Goal: Find specific page/section: Find specific page/section

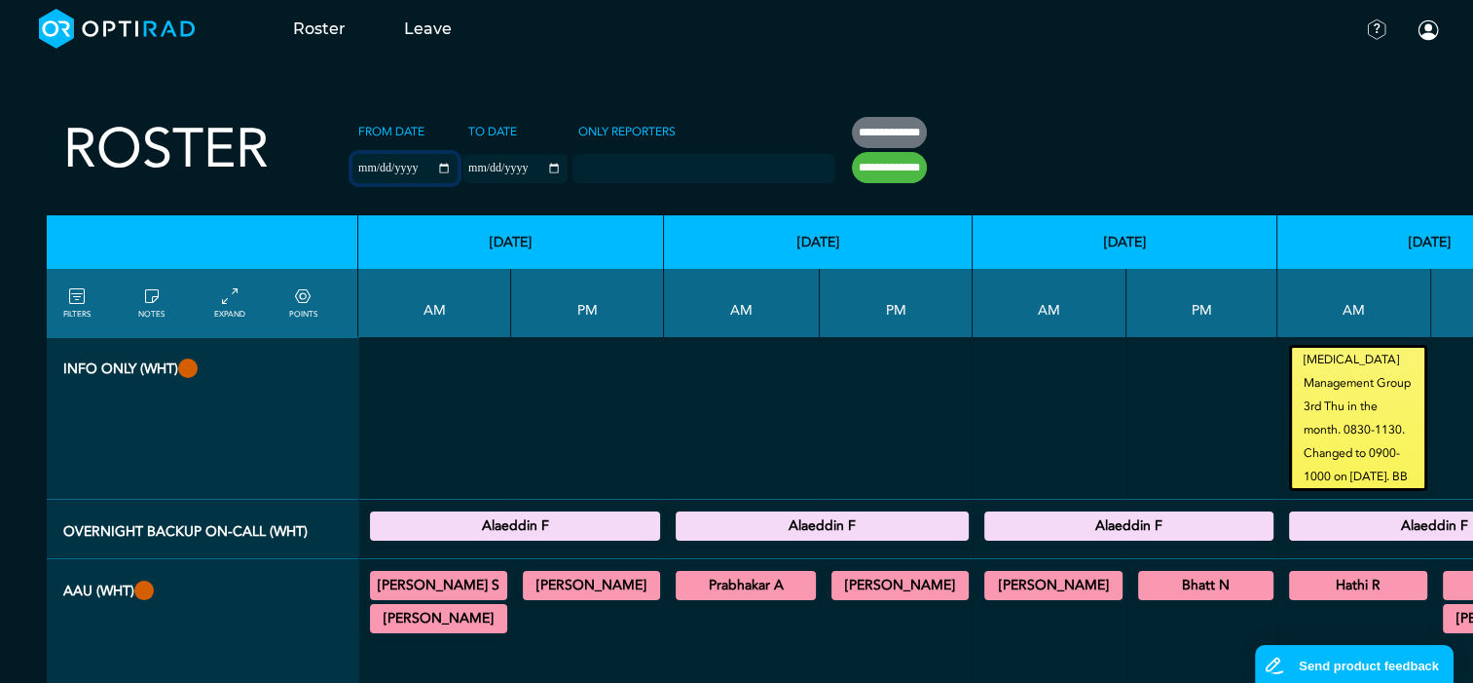
click at [400, 164] on input "**********" at bounding box center [405, 168] width 105 height 29
type input "**********"
click at [519, 168] on input "**********" at bounding box center [515, 168] width 105 height 29
type input "**********"
click at [852, 165] on input "**********" at bounding box center [889, 167] width 75 height 31
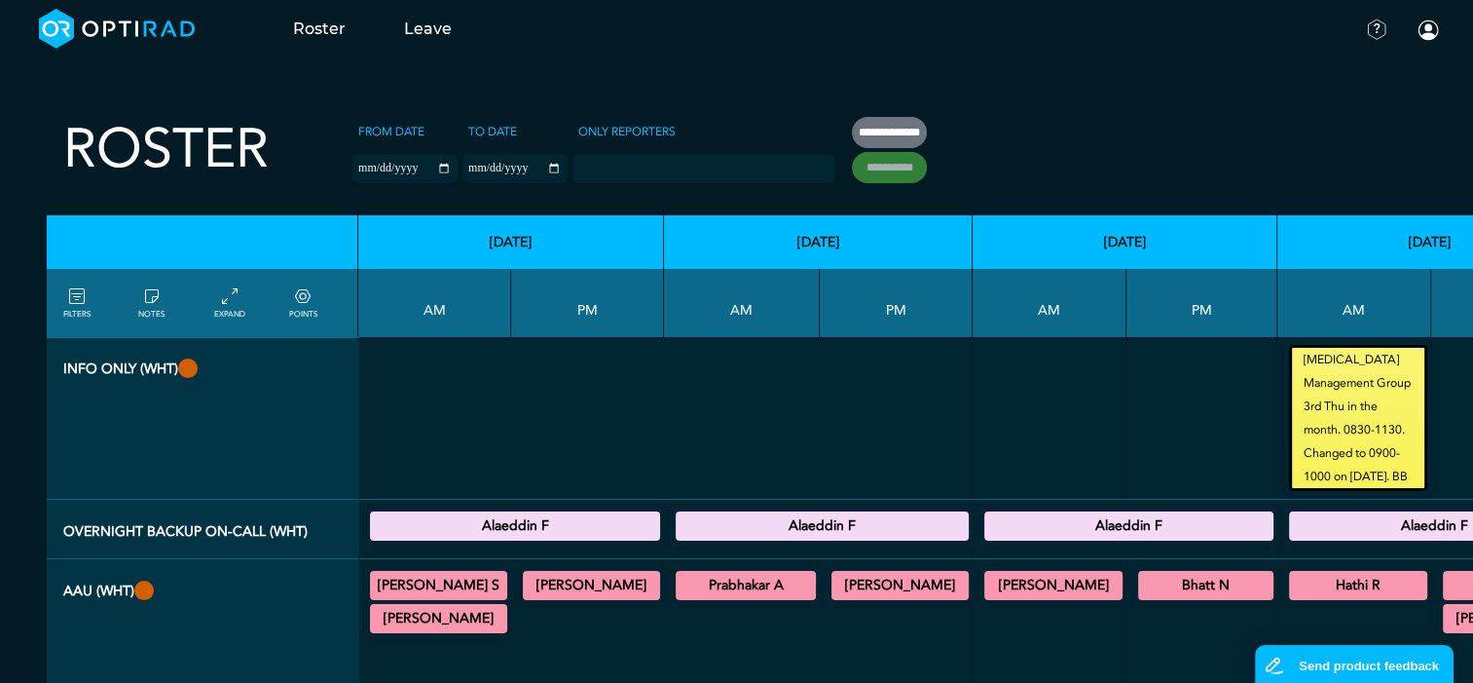
type input "**********"
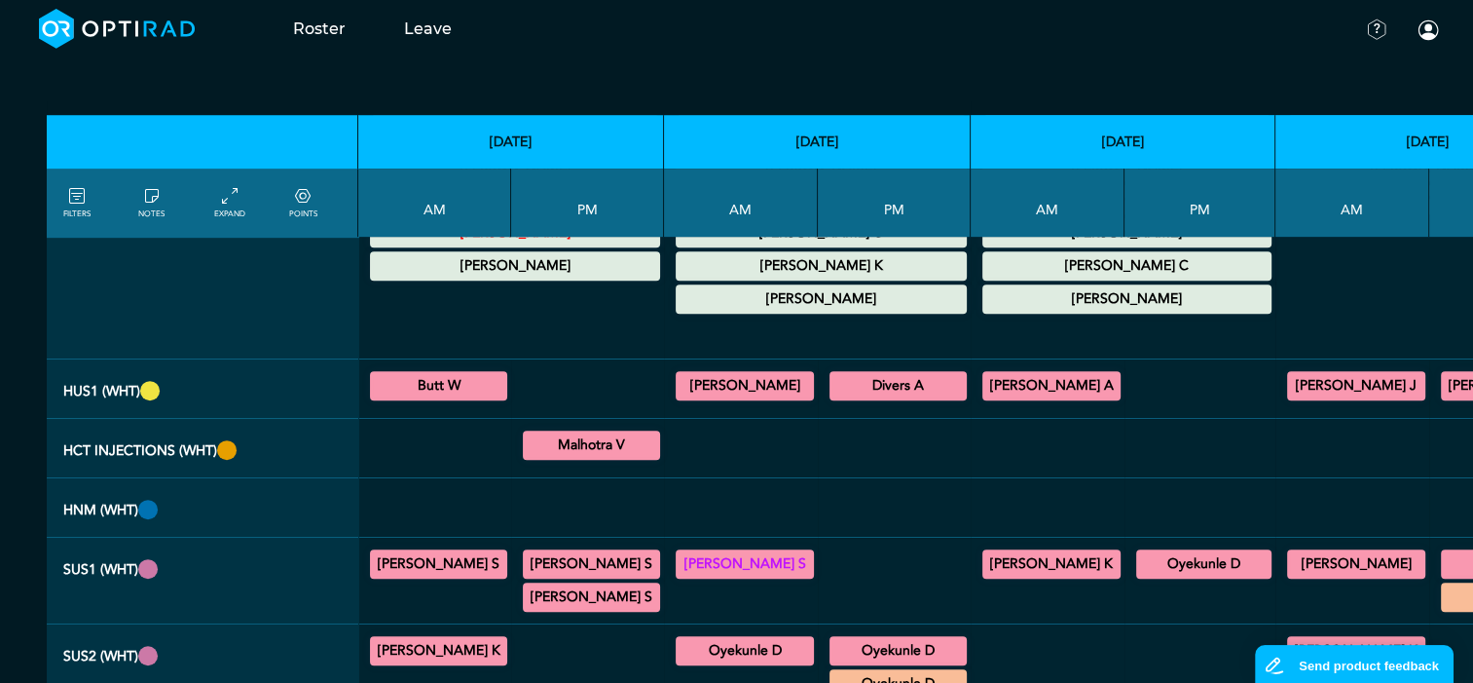
scroll to position [876, 0]
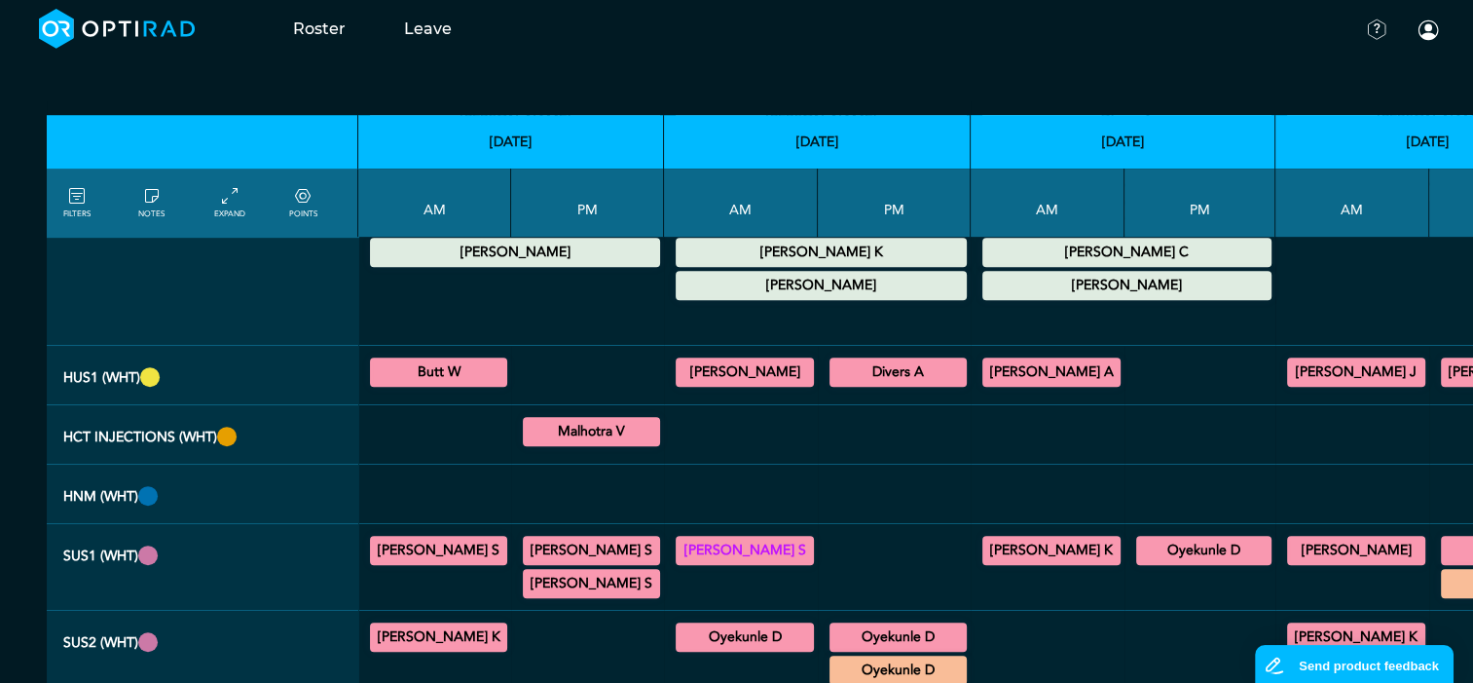
click at [422, 384] on summary "Butt W" at bounding box center [438, 371] width 131 height 23
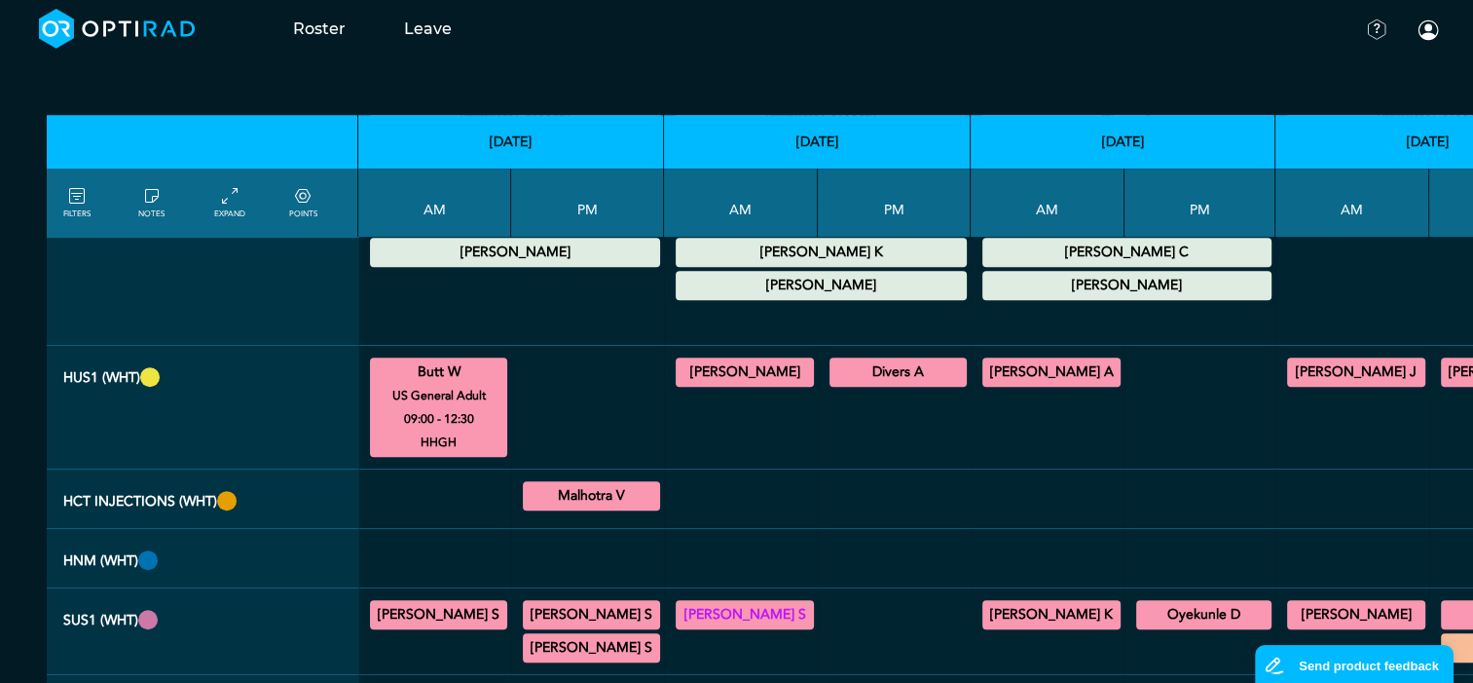
click at [769, 381] on summary "[PERSON_NAME]" at bounding box center [745, 371] width 132 height 23
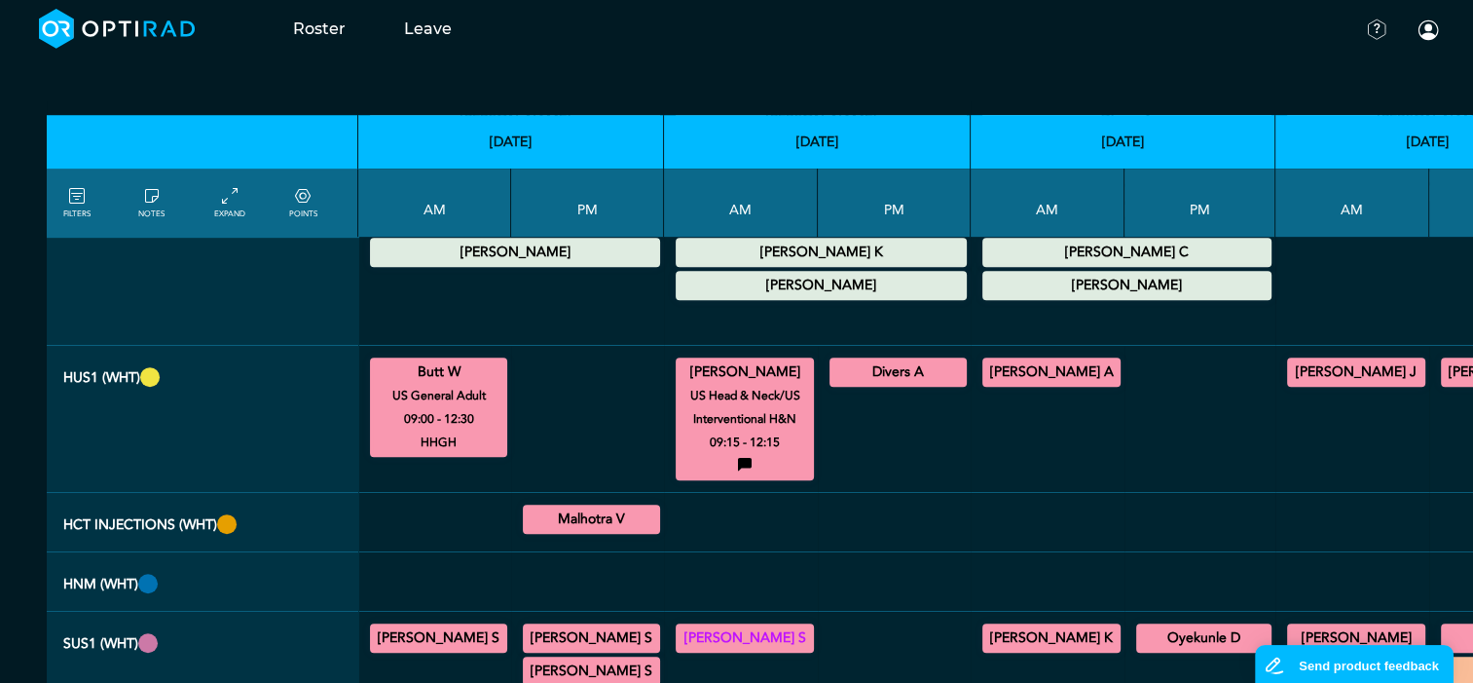
click at [834, 384] on summary "Divers A" at bounding box center [898, 371] width 131 height 23
click at [994, 378] on summary "[PERSON_NAME] A" at bounding box center [1051, 371] width 132 height 23
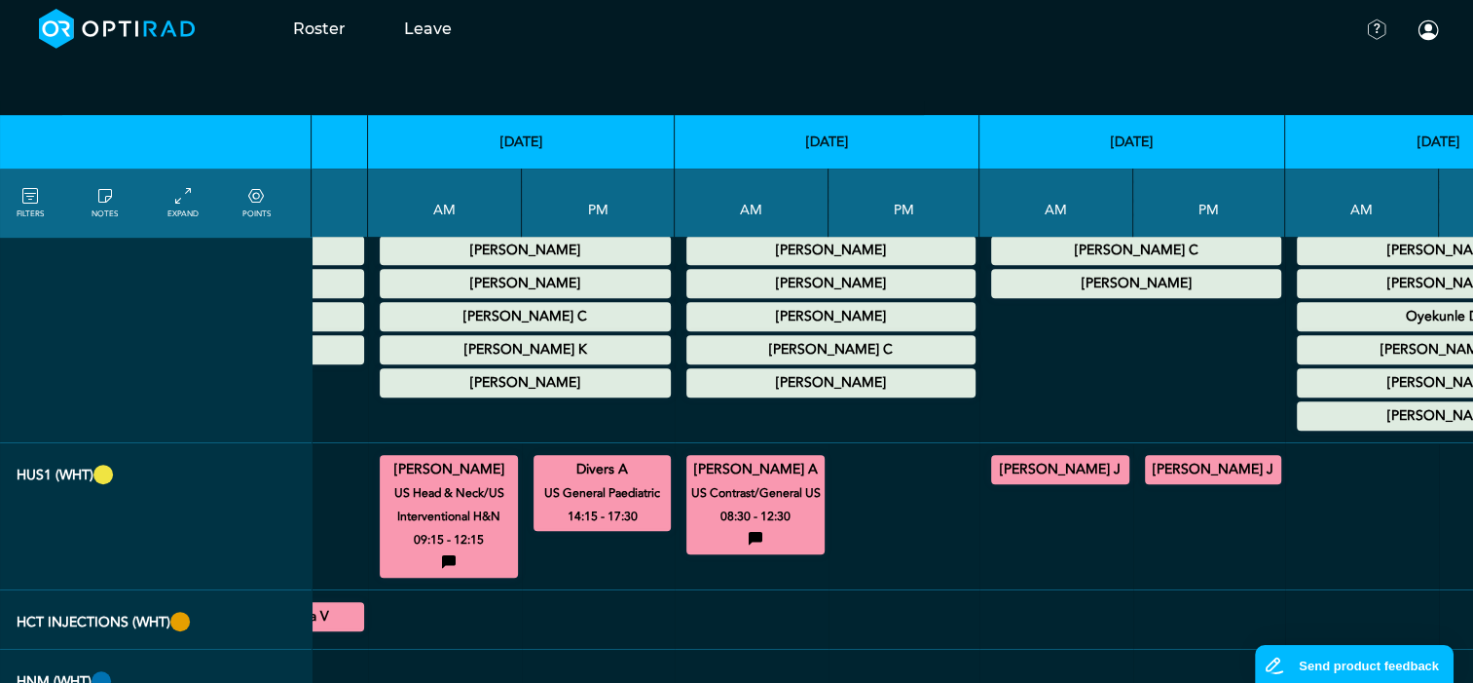
scroll to position [779, 347]
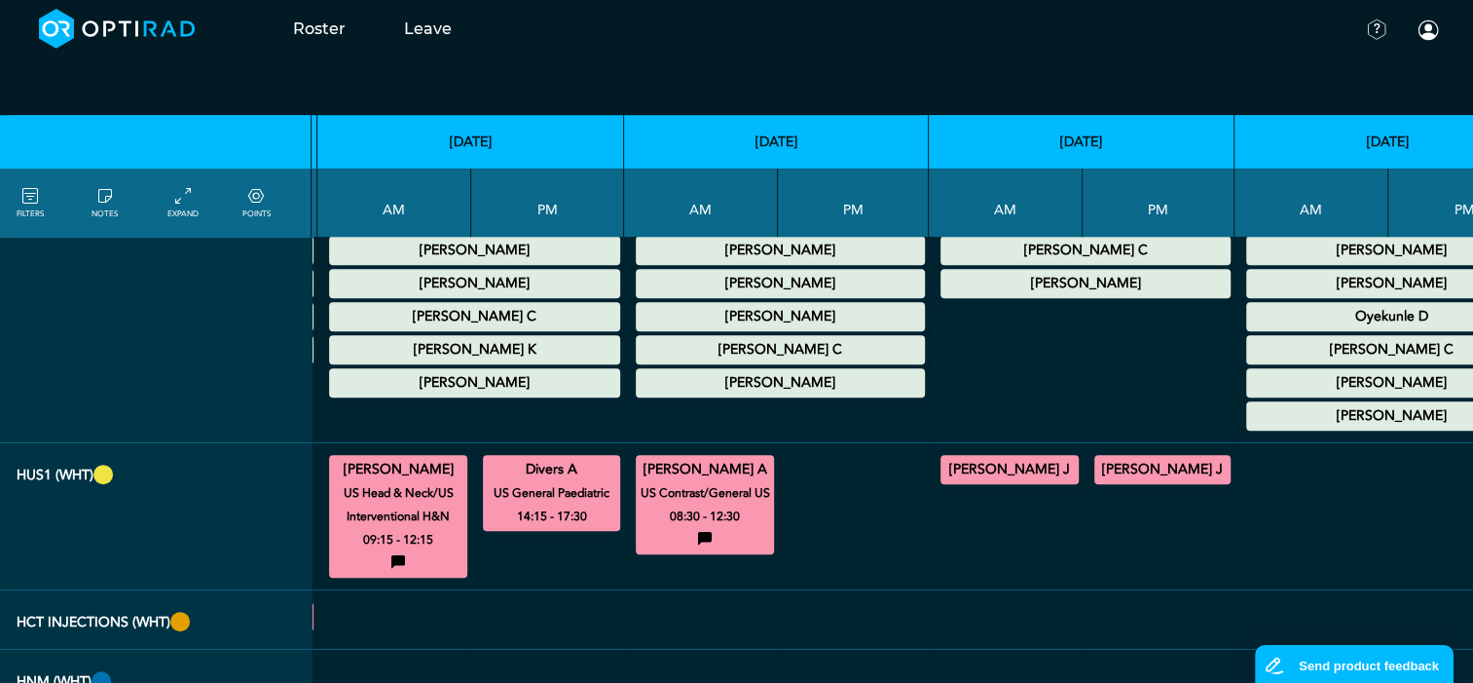
click at [967, 466] on summary "[PERSON_NAME] J" at bounding box center [1010, 469] width 132 height 23
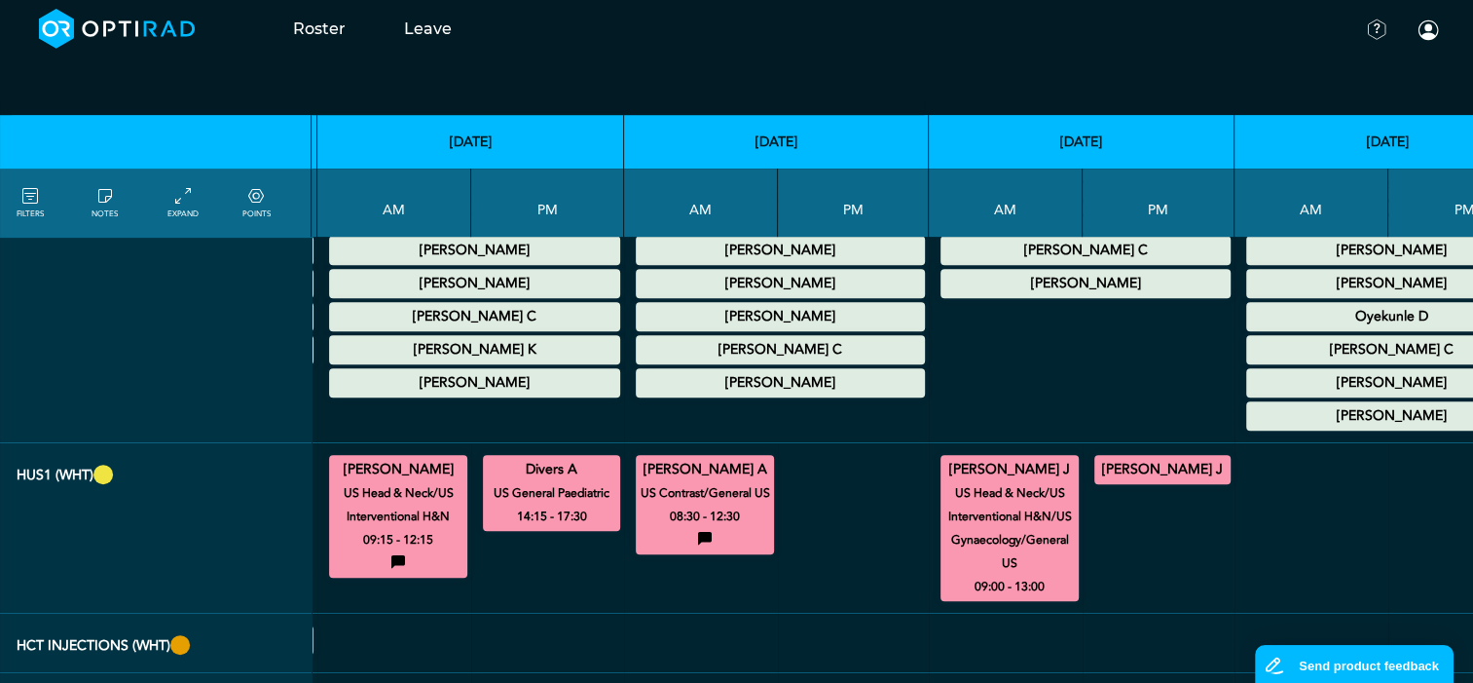
click at [1137, 471] on summary "[PERSON_NAME] J" at bounding box center [1162, 469] width 130 height 23
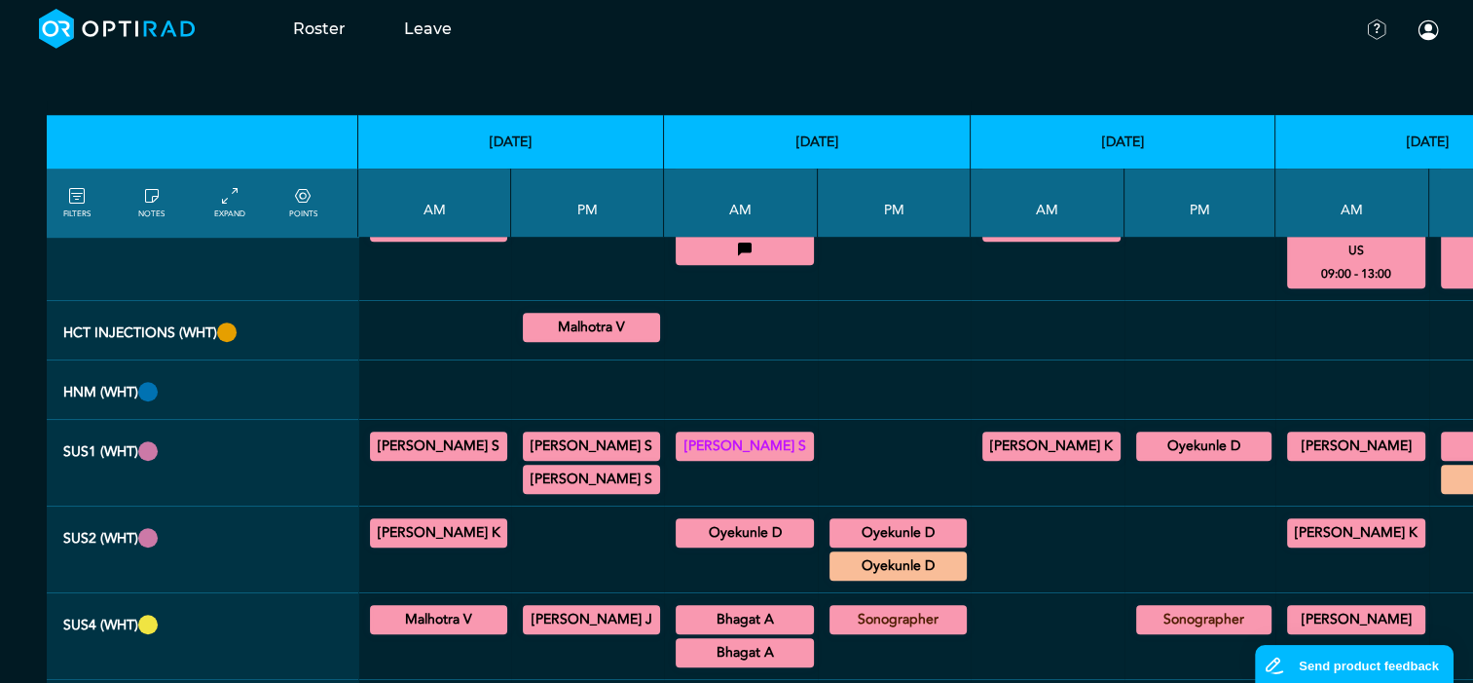
scroll to position [1169, 0]
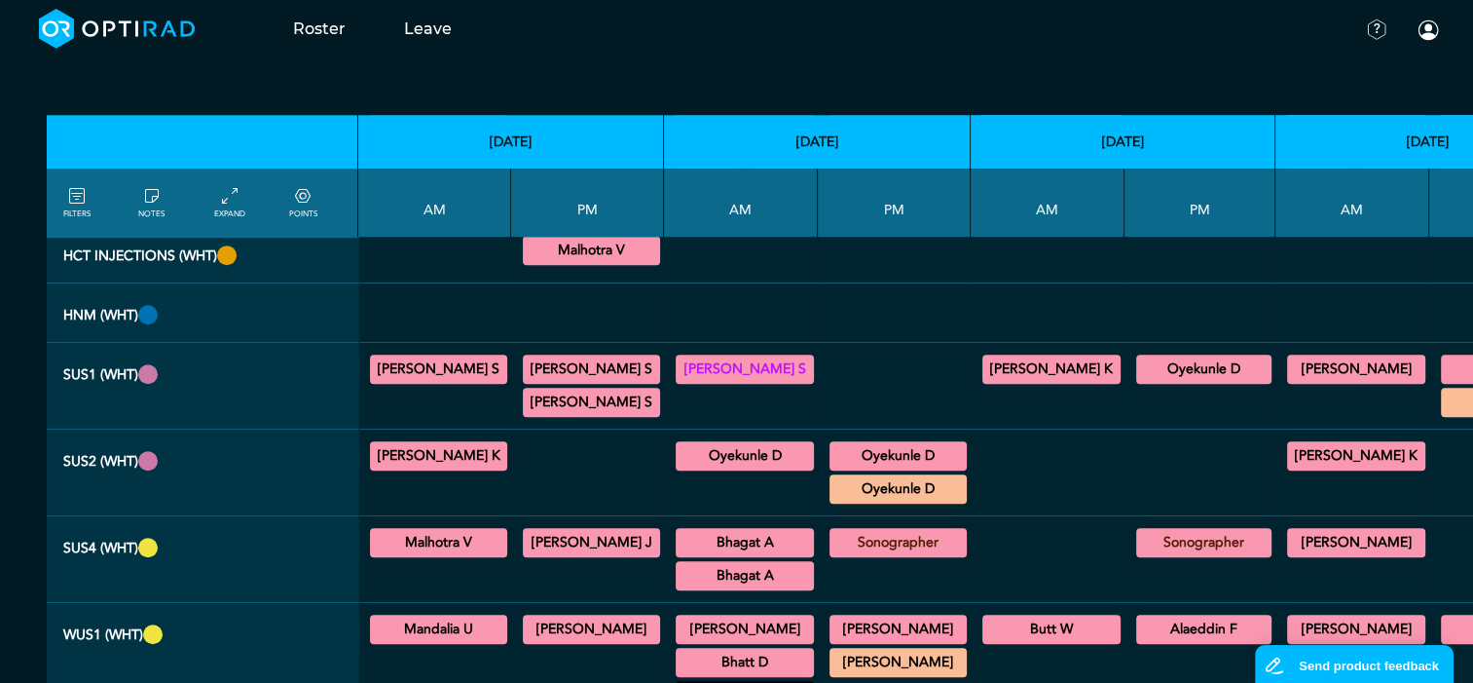
click at [432, 546] on summary "Malhotra V" at bounding box center [438, 542] width 131 height 23
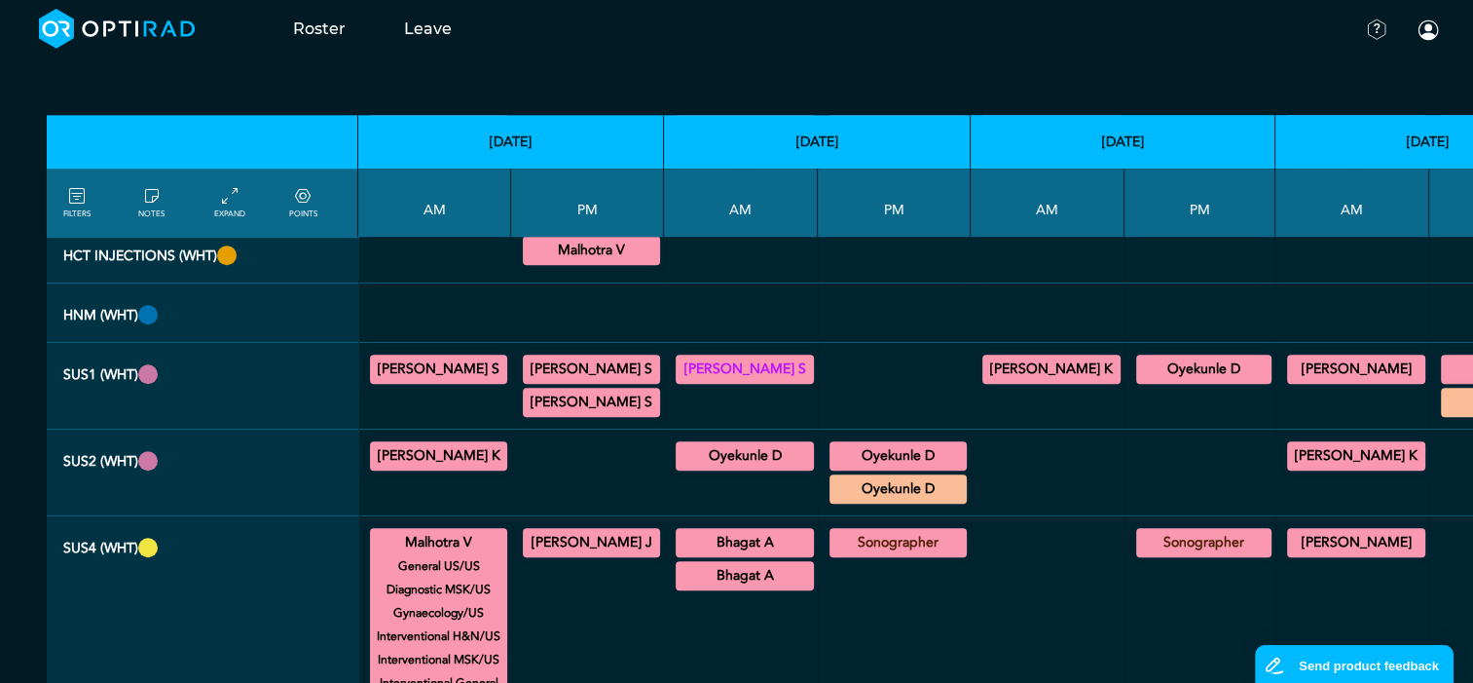
click at [562, 546] on summary "[PERSON_NAME] J" at bounding box center [591, 542] width 131 height 23
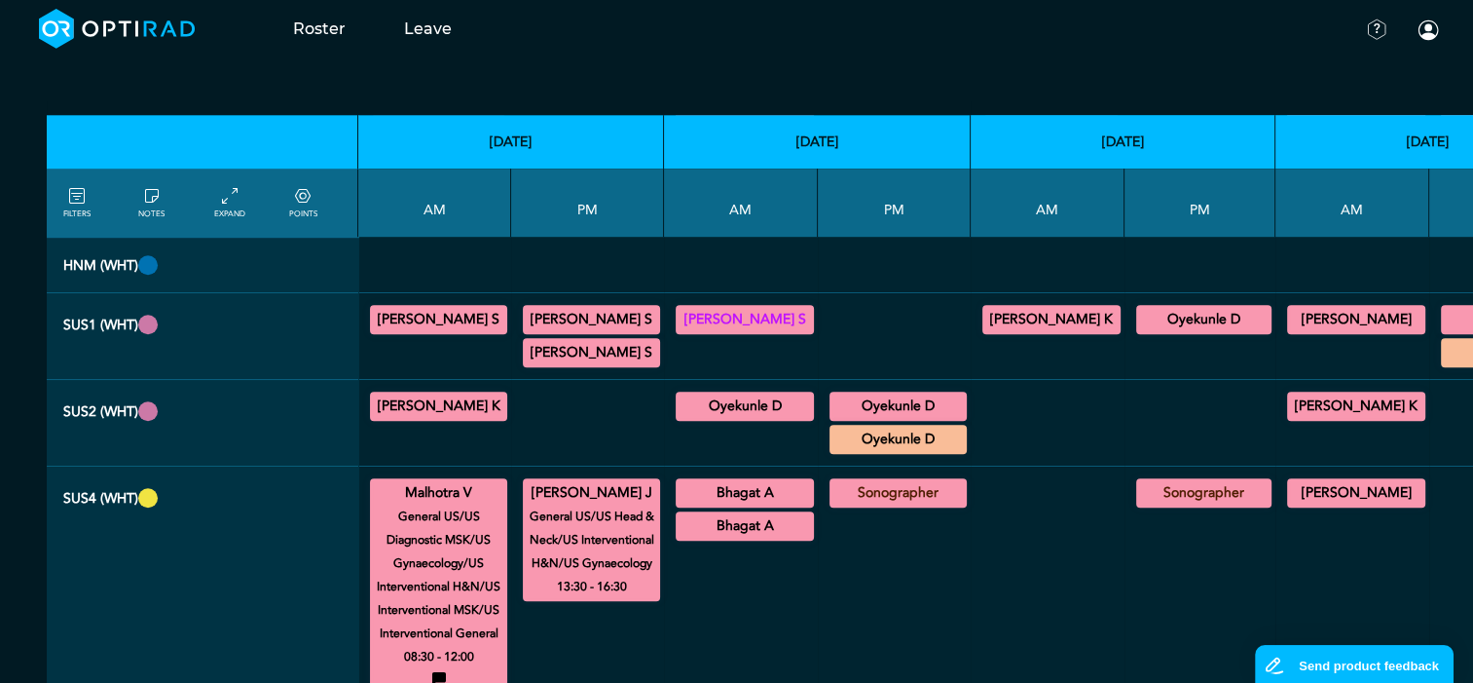
scroll to position [1266, 0]
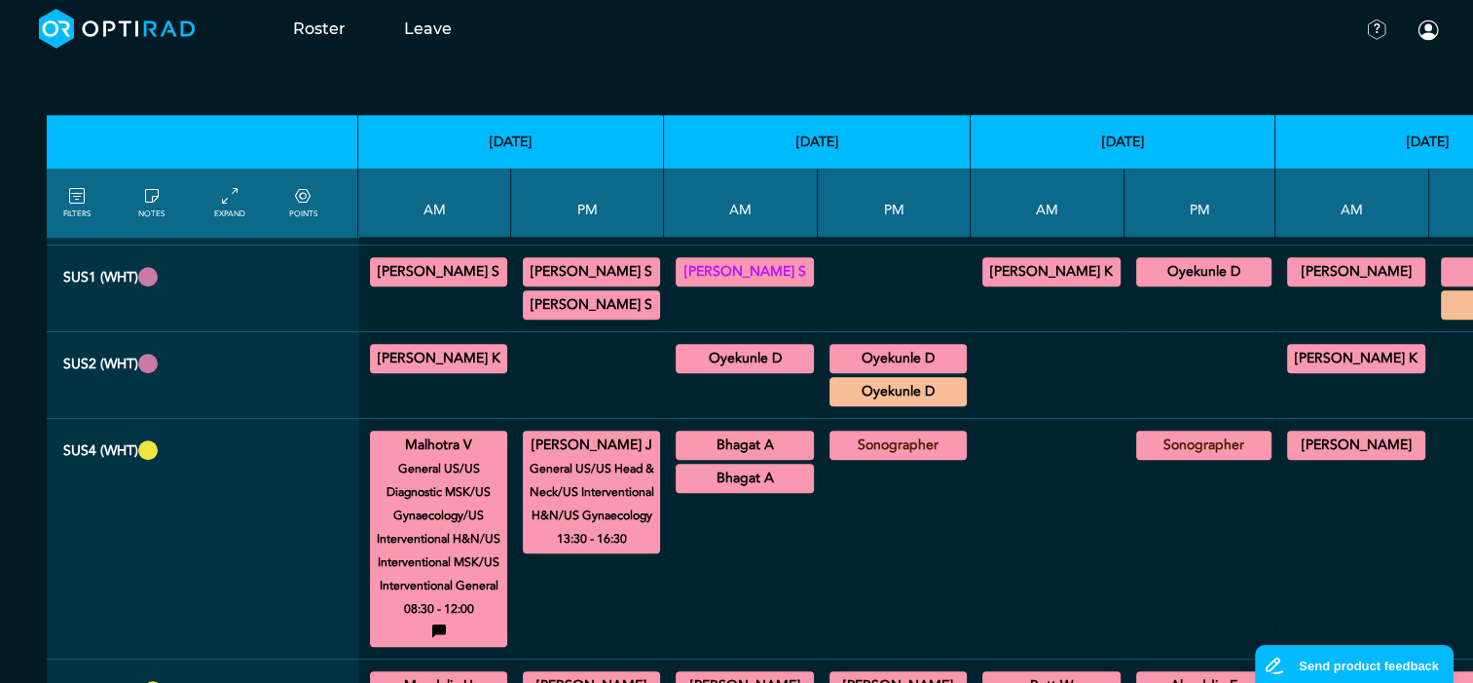
click at [718, 439] on summary "Bhagat A" at bounding box center [745, 444] width 132 height 23
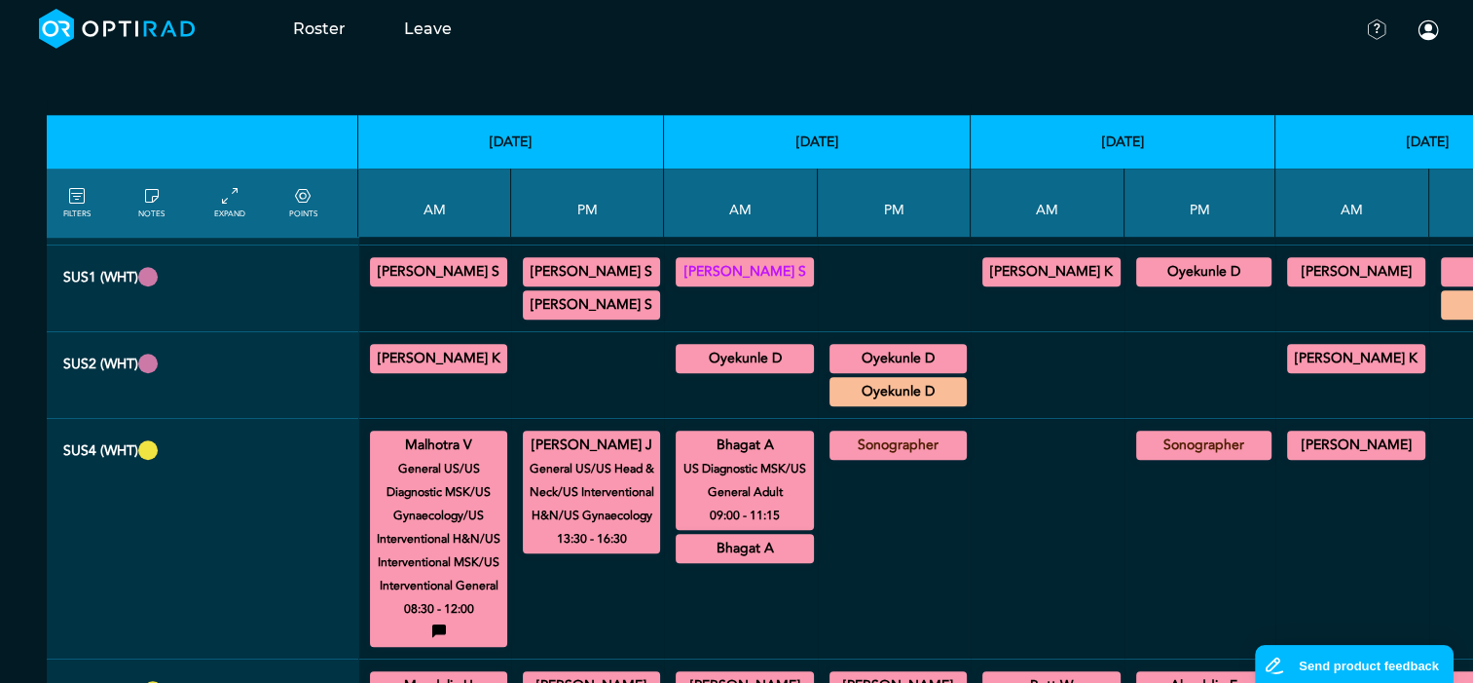
click at [1290, 447] on summary "[PERSON_NAME]" at bounding box center [1356, 444] width 132 height 23
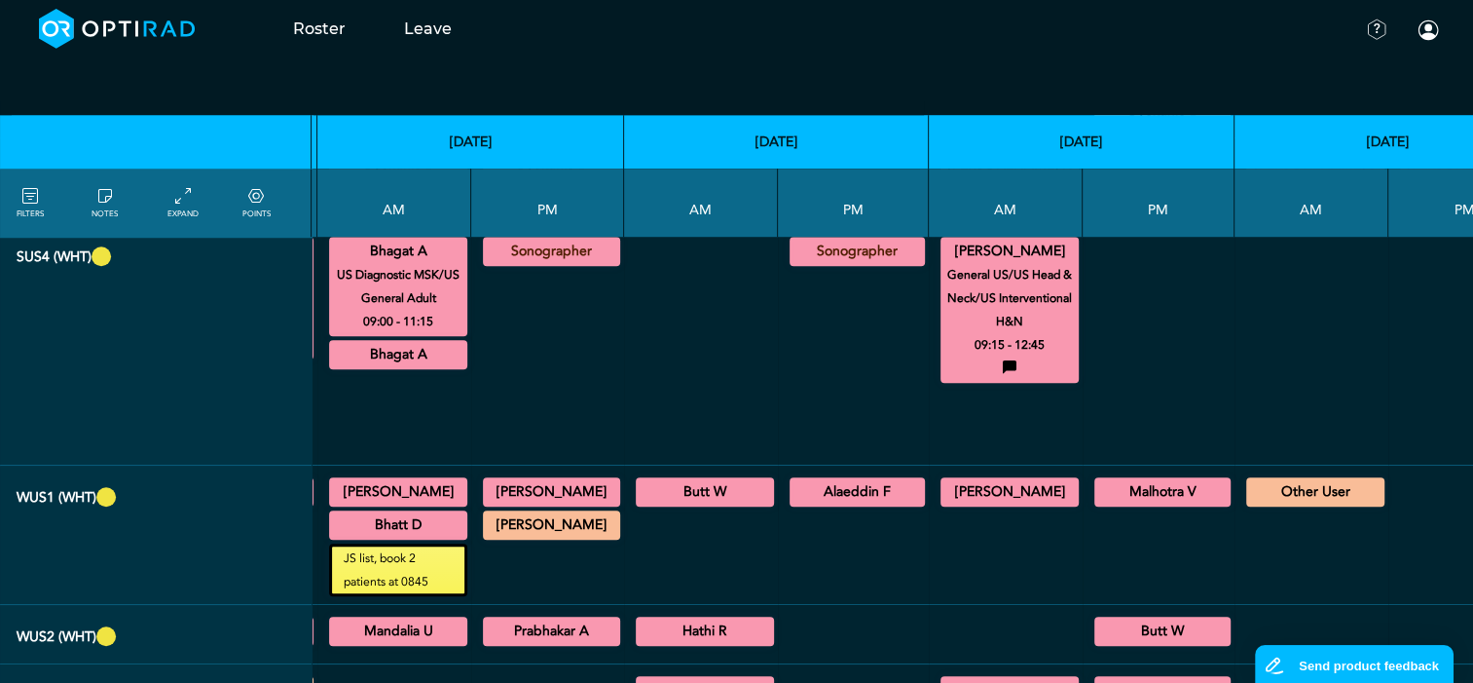
scroll to position [1461, 347]
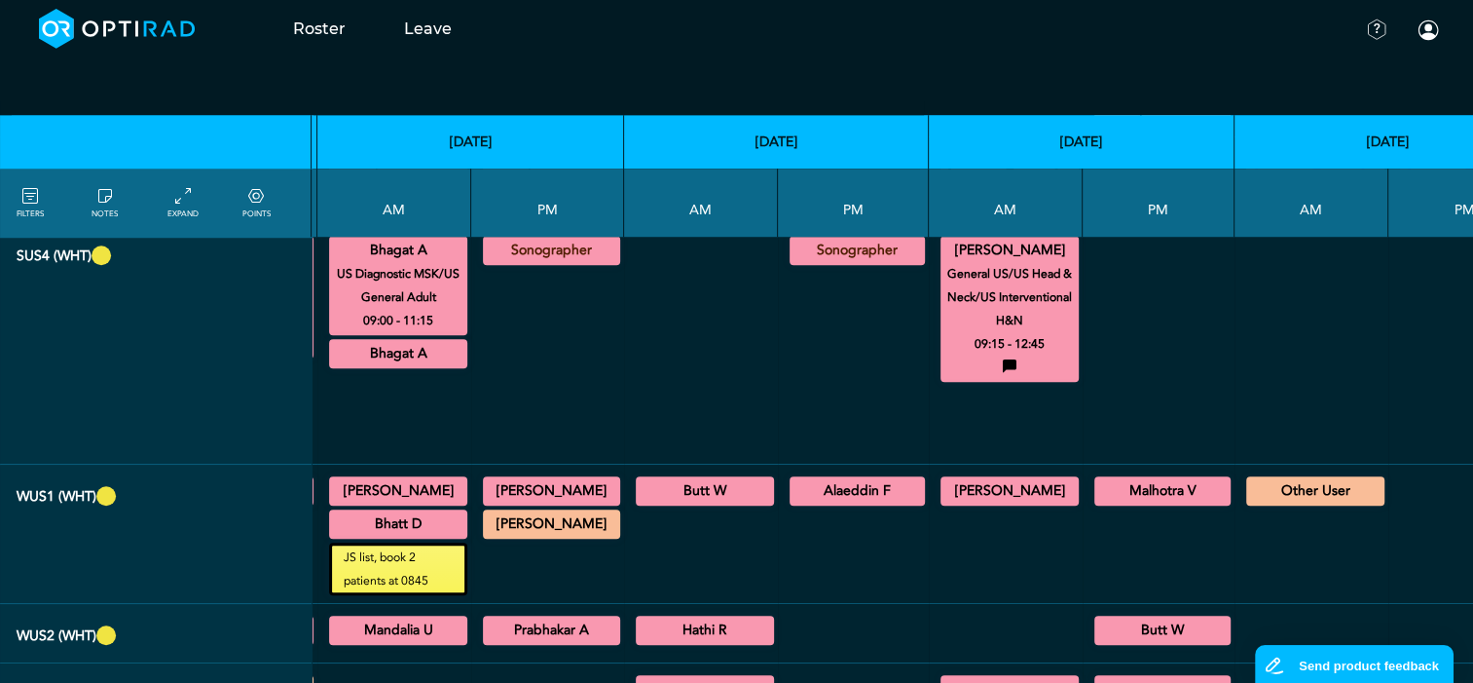
click at [388, 489] on summary "[PERSON_NAME]" at bounding box center [398, 490] width 132 height 23
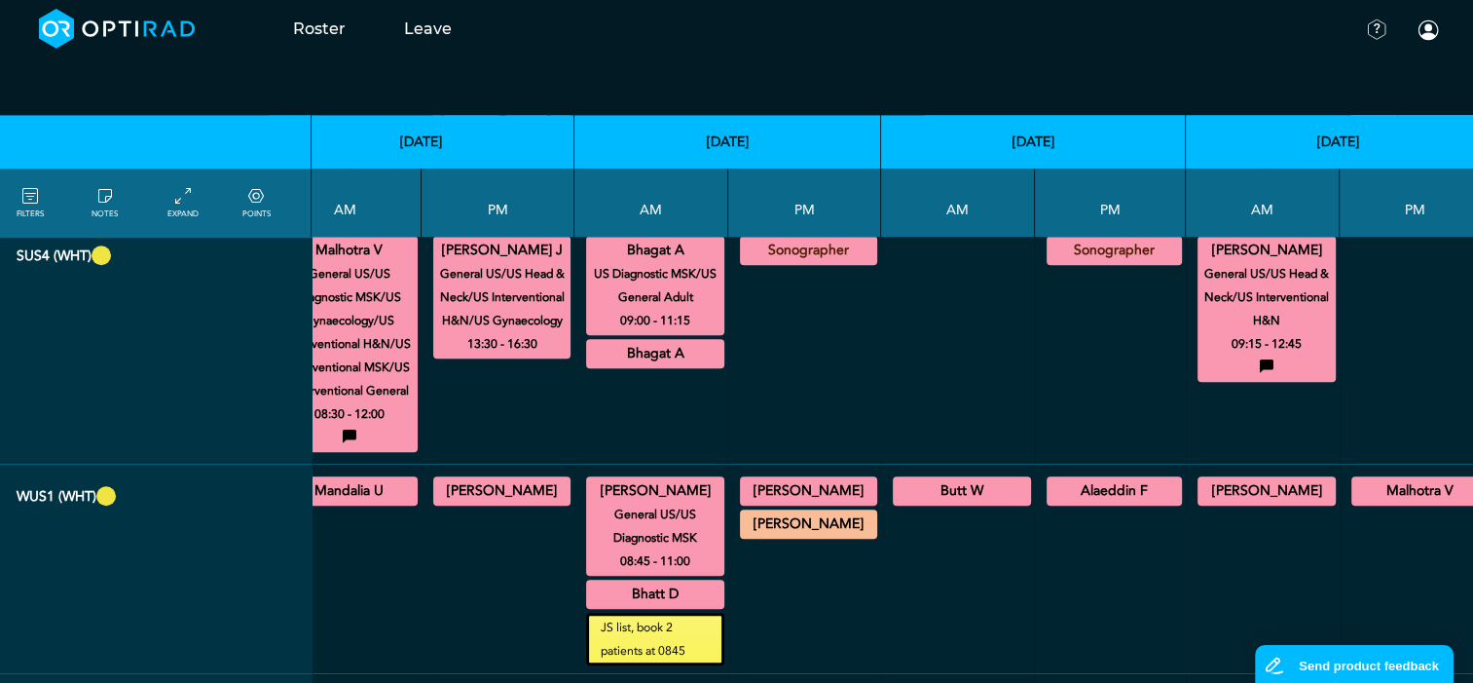
scroll to position [1461, 0]
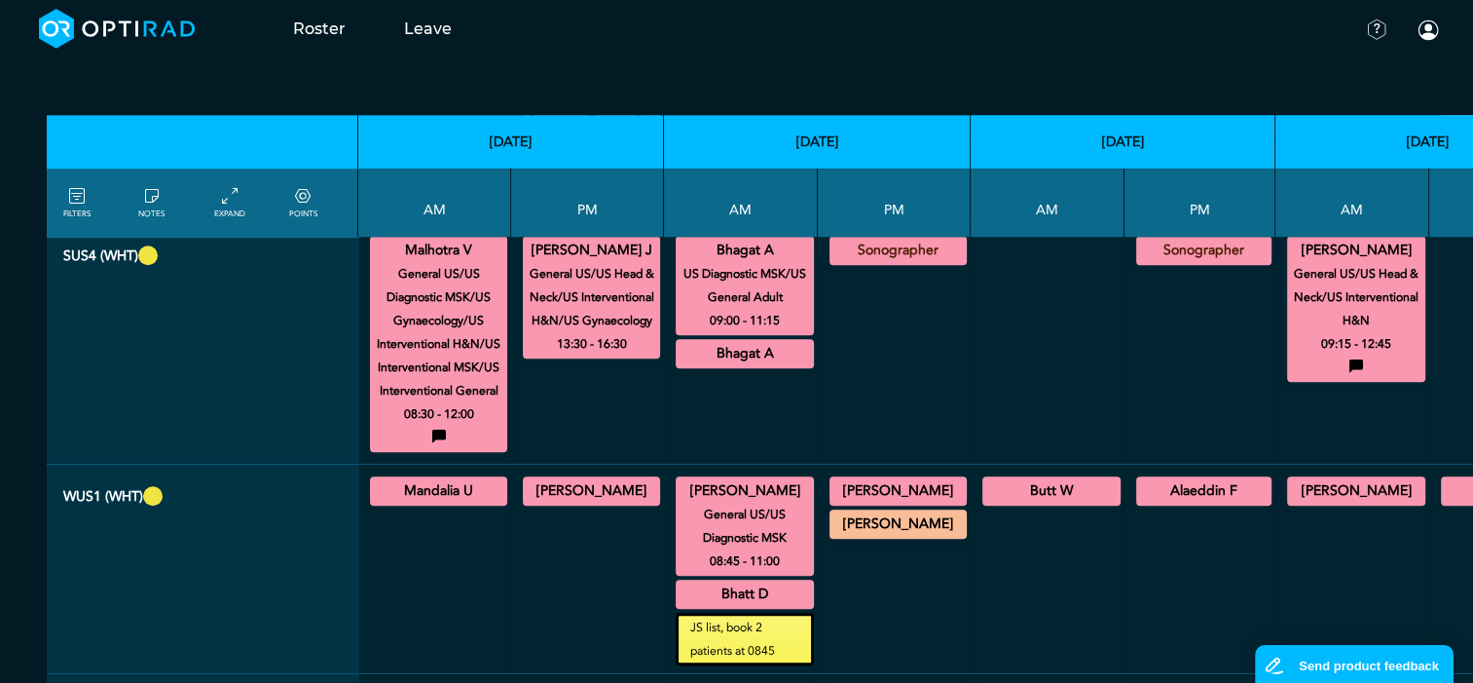
click at [429, 487] on summary "Mandalia U" at bounding box center [438, 490] width 131 height 23
drag, startPoint x: 565, startPoint y: 488, endPoint x: 566, endPoint y: 504, distance: 16.6
click at [565, 490] on summary "[PERSON_NAME]" at bounding box center [591, 490] width 131 height 23
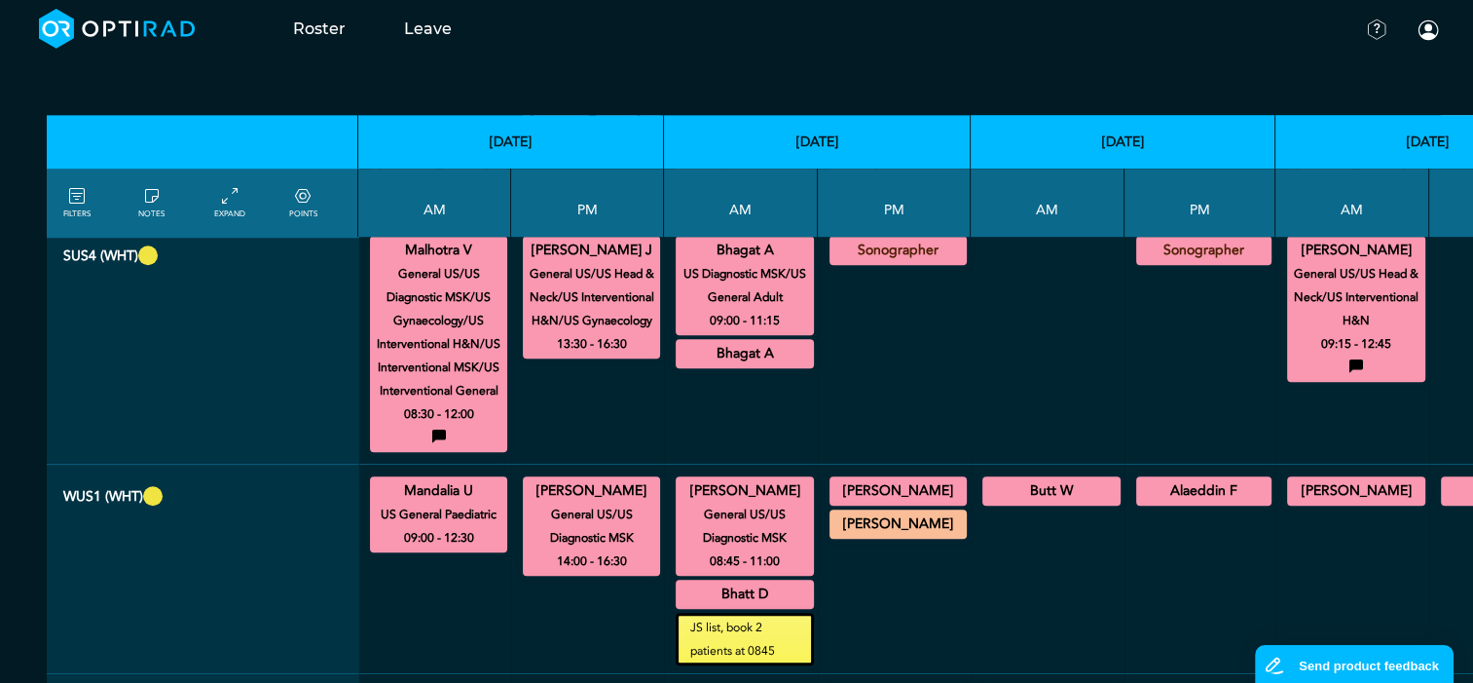
click at [740, 588] on summary "Bhatt D" at bounding box center [745, 593] width 132 height 23
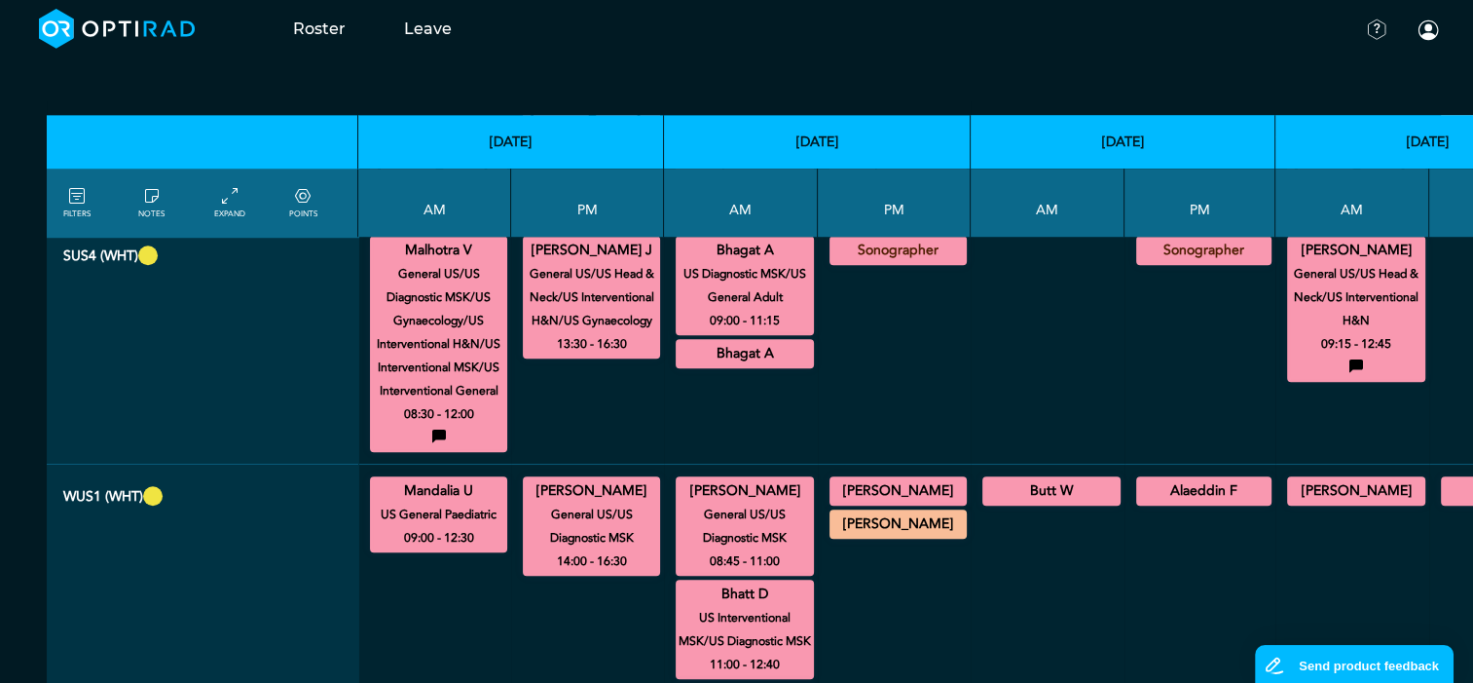
scroll to position [1558, 0]
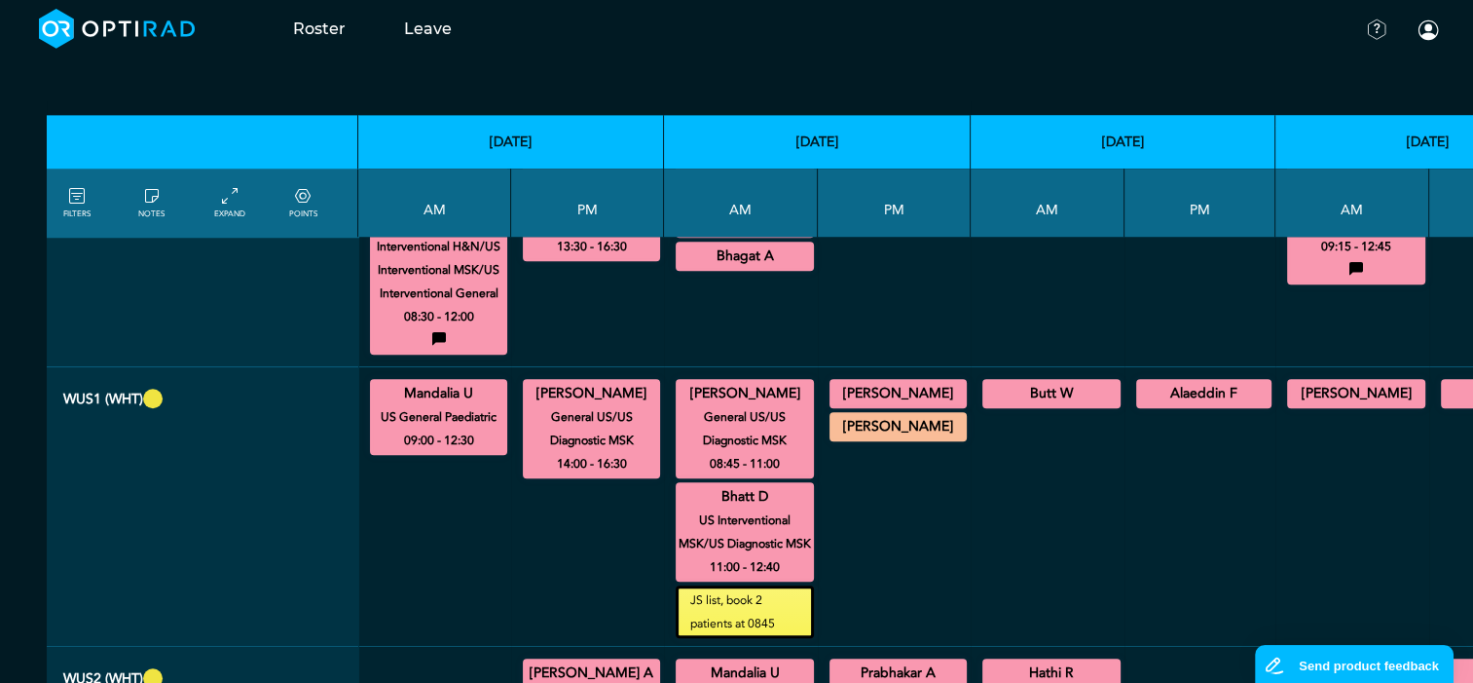
click at [847, 391] on summary "[PERSON_NAME]" at bounding box center [898, 393] width 131 height 23
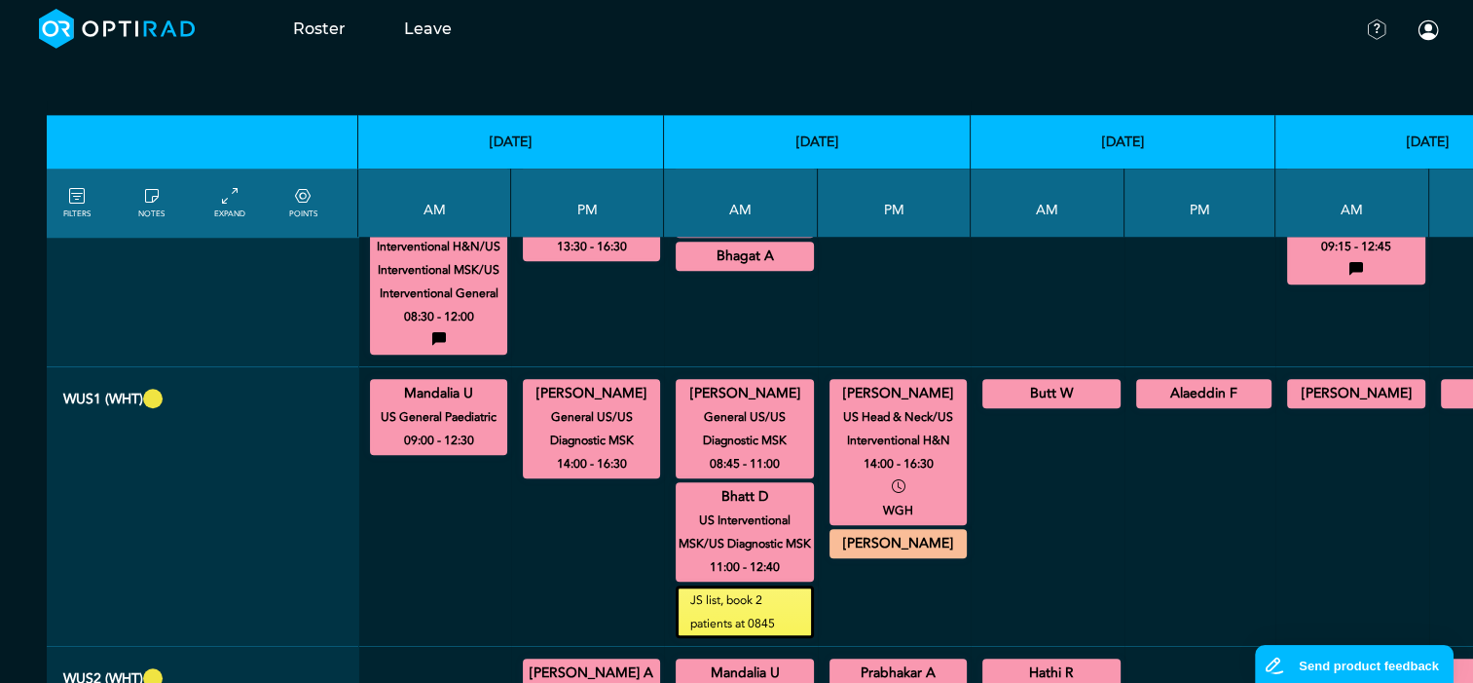
click at [1009, 401] on div "Butt W US General Adult 08:30 - 12:30 WGH" at bounding box center [1052, 393] width 138 height 29
click at [1016, 391] on summary "Butt W" at bounding box center [1051, 393] width 132 height 23
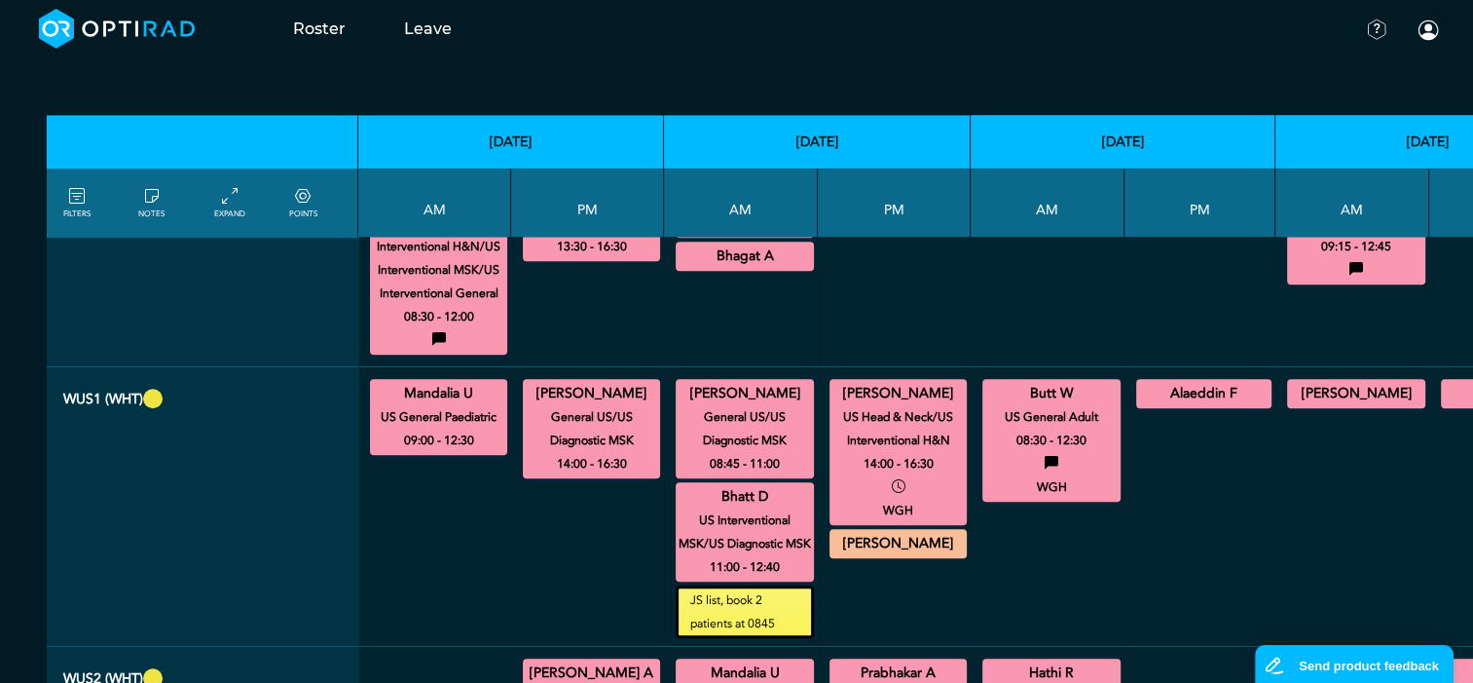
click at [1139, 386] on summary "Alaeddin F" at bounding box center [1204, 393] width 130 height 23
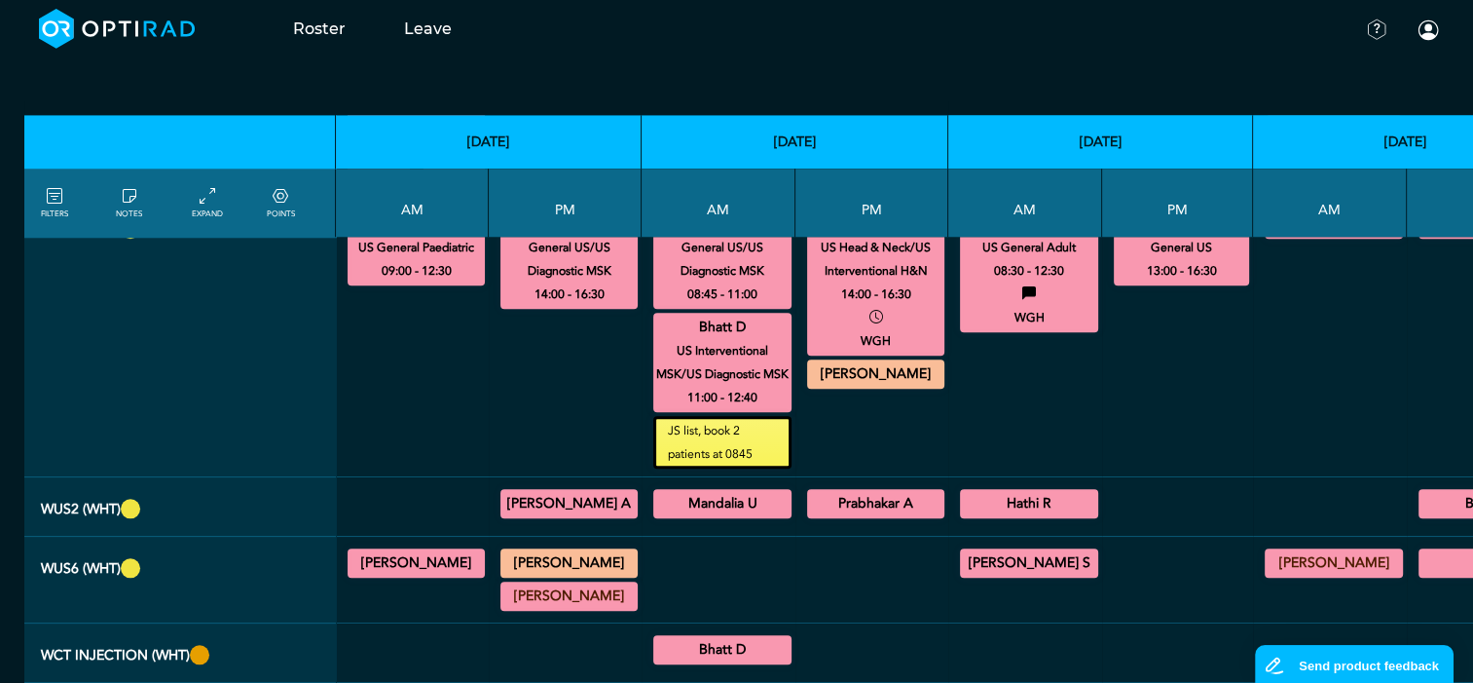
scroll to position [1753, 22]
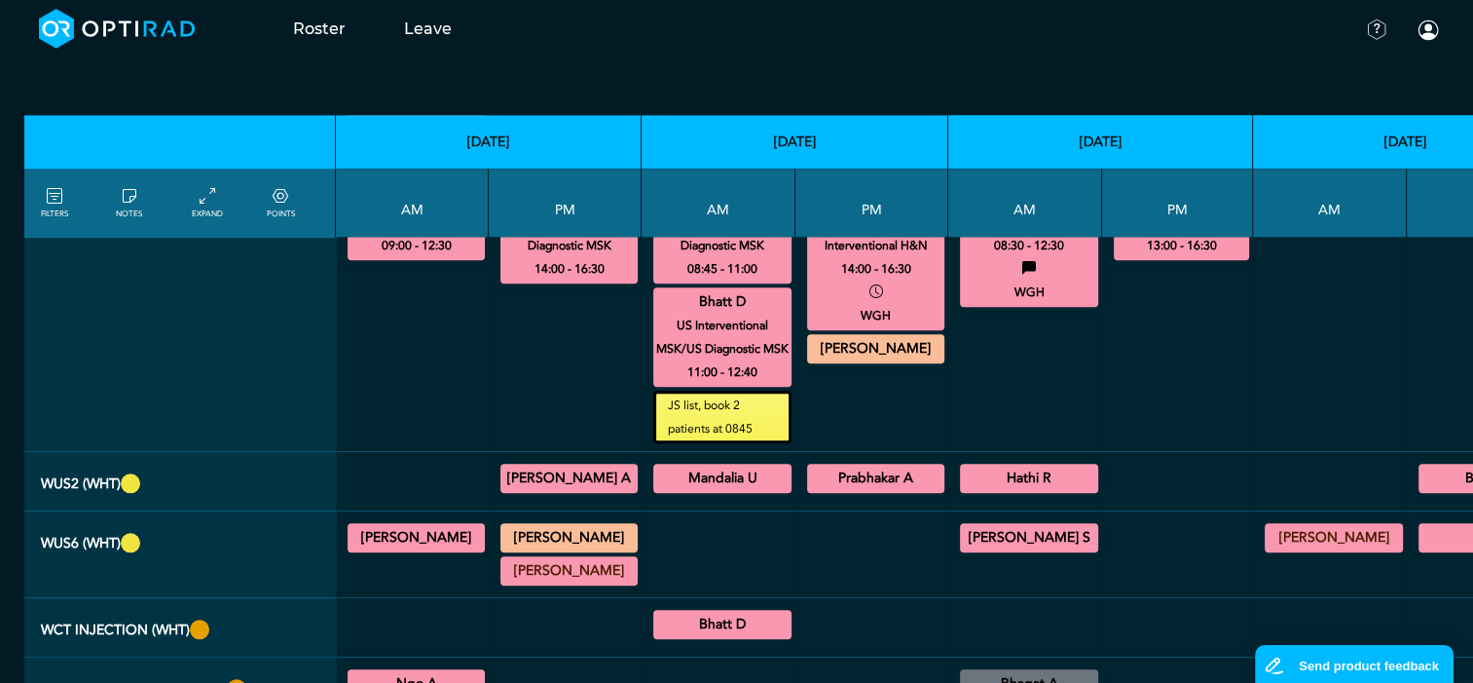
click at [510, 490] on summary "[PERSON_NAME] A" at bounding box center [568, 477] width 131 height 23
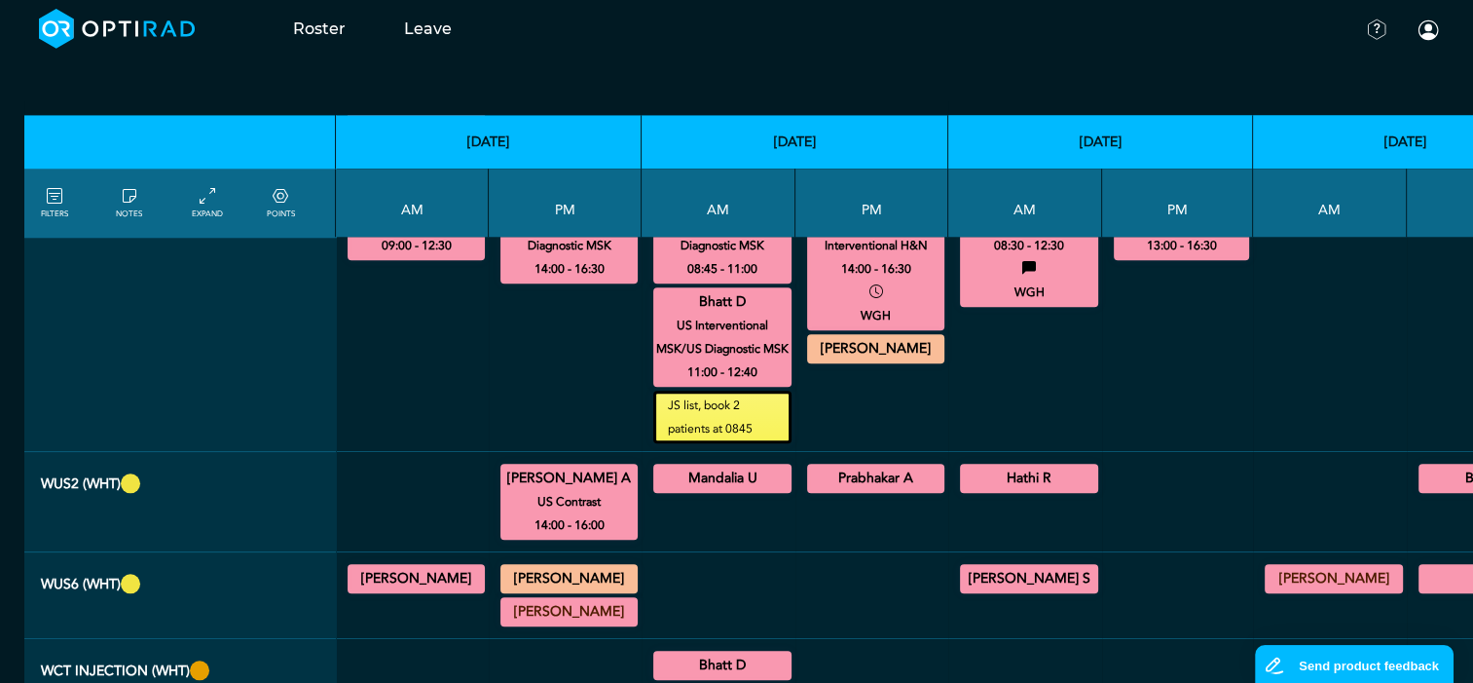
click at [728, 490] on summary "Mandalia U" at bounding box center [722, 477] width 132 height 23
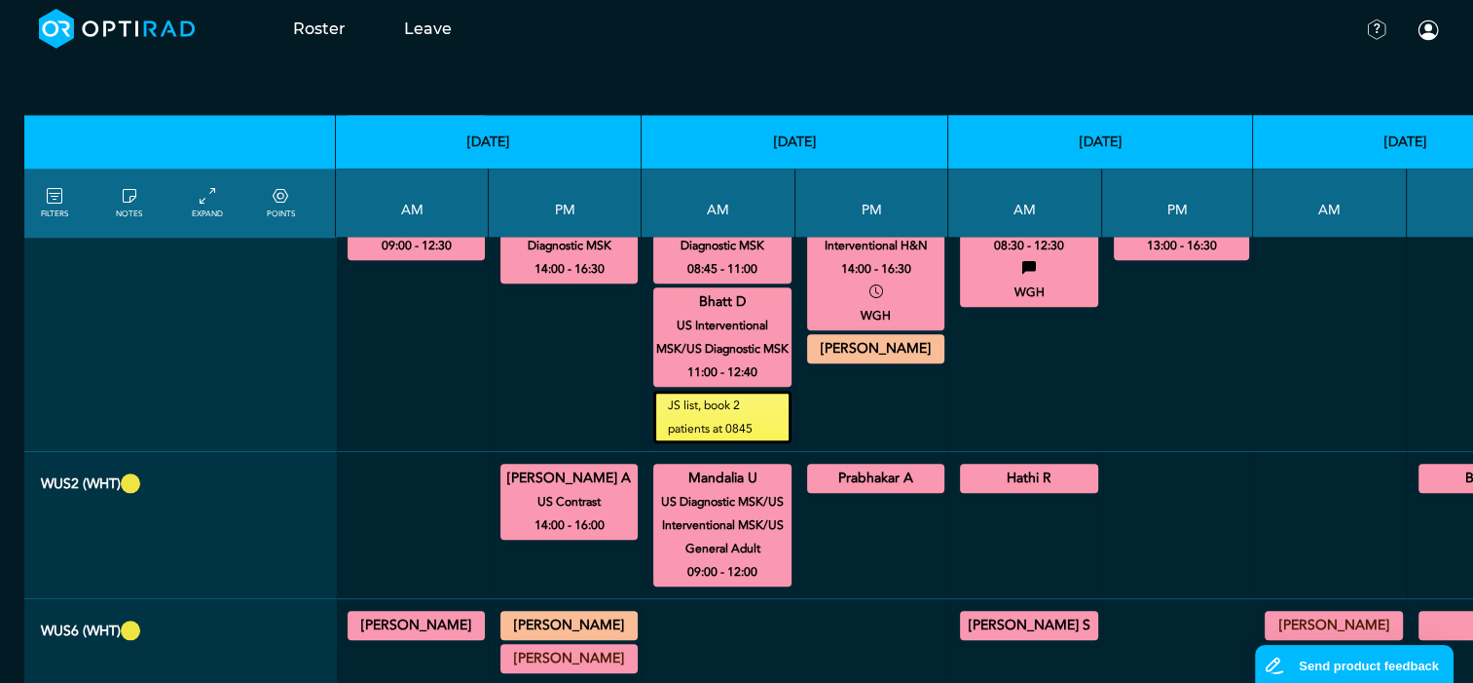
click at [816, 490] on summary "Prabhakar A" at bounding box center [875, 477] width 131 height 23
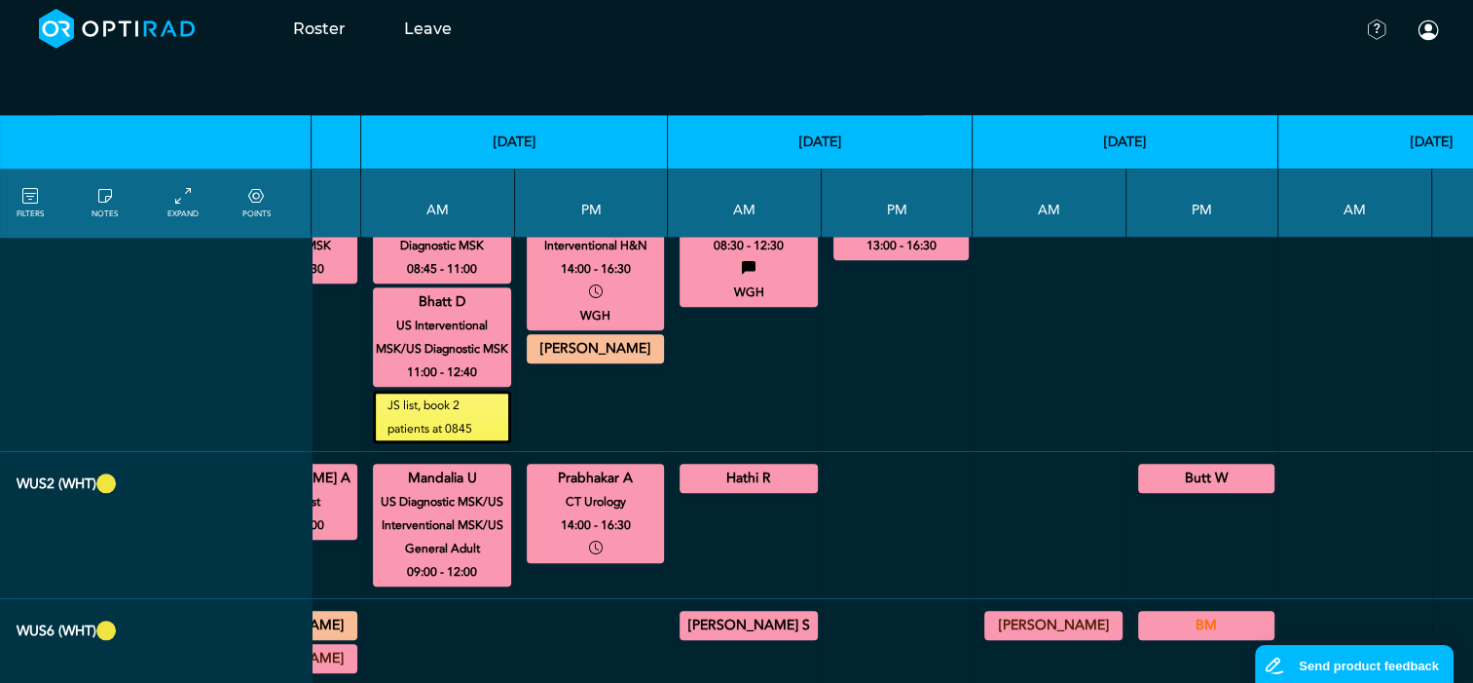
scroll to position [1753, 347]
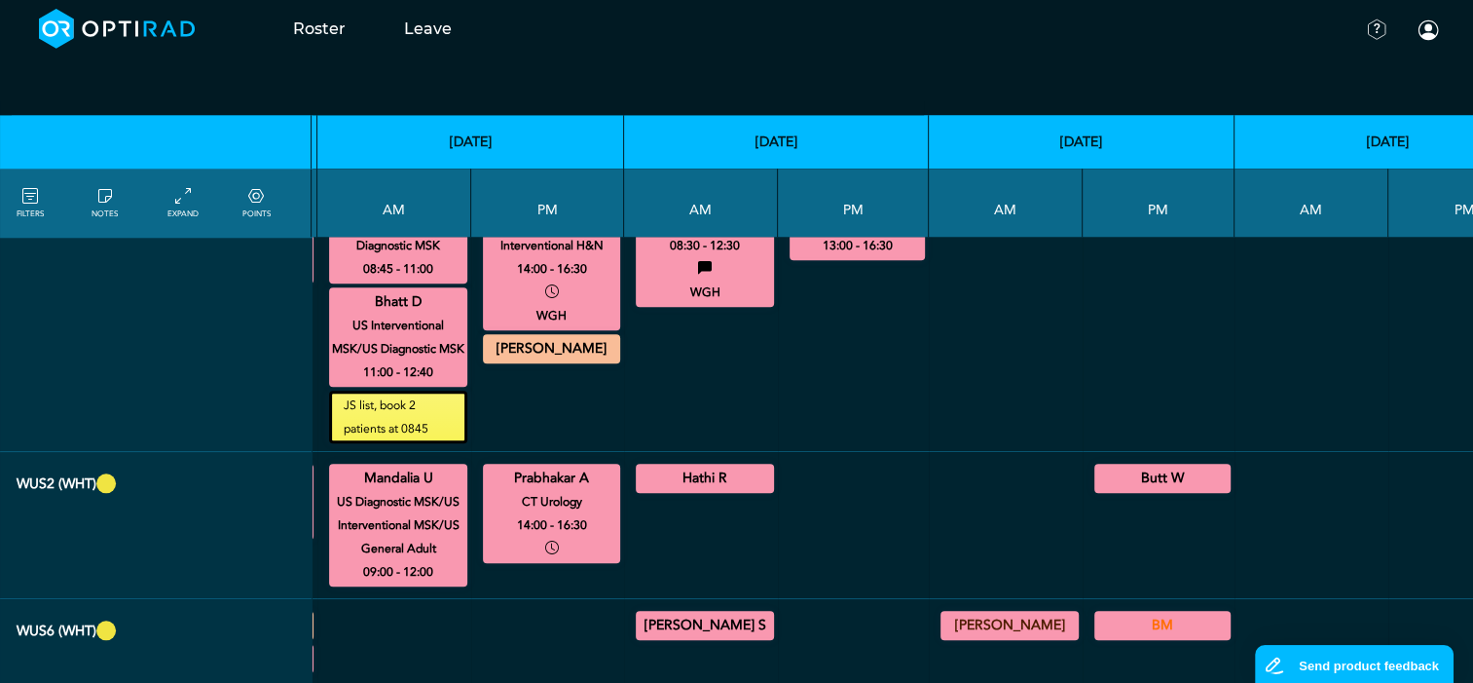
drag, startPoint x: 1089, startPoint y: 494, endPoint x: 1086, endPoint y: 504, distance: 11.1
click at [1097, 490] on summary "Butt W" at bounding box center [1162, 477] width 130 height 23
click at [639, 490] on summary "Hathi R" at bounding box center [705, 477] width 132 height 23
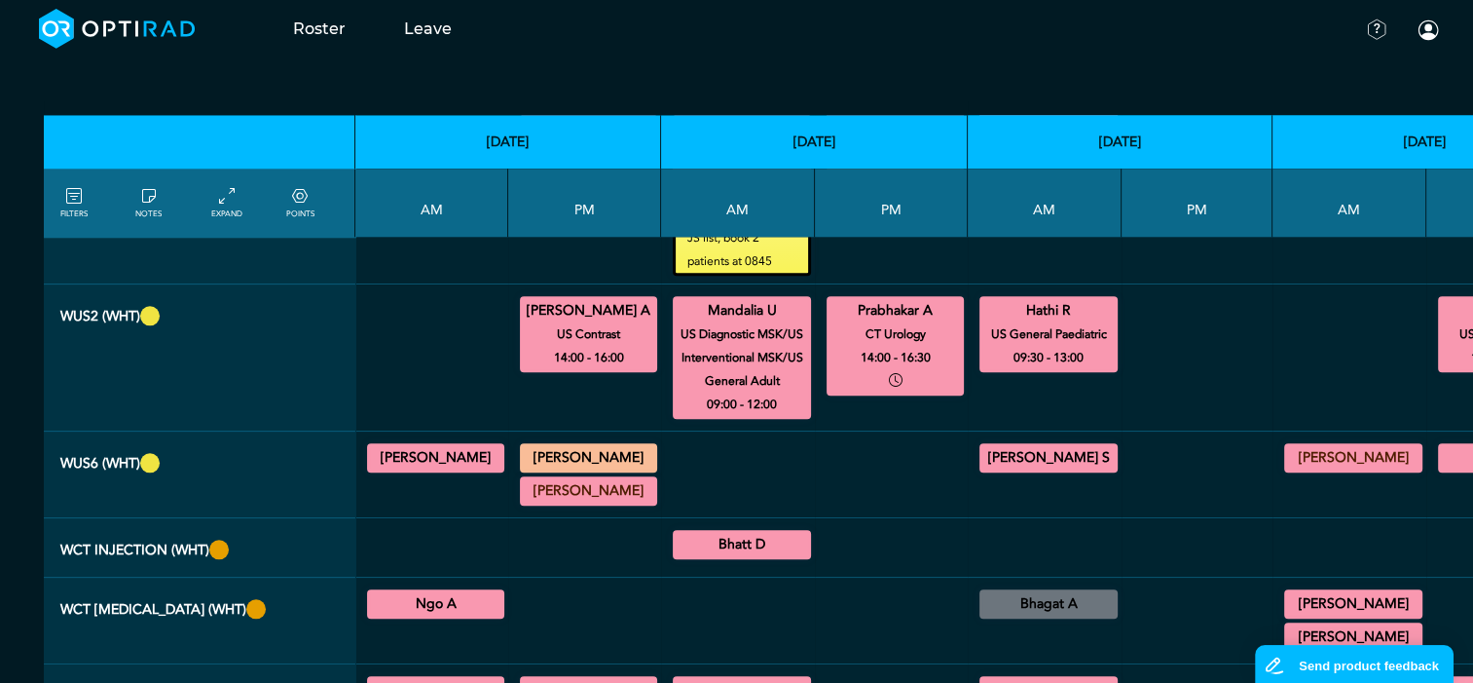
scroll to position [1948, 3]
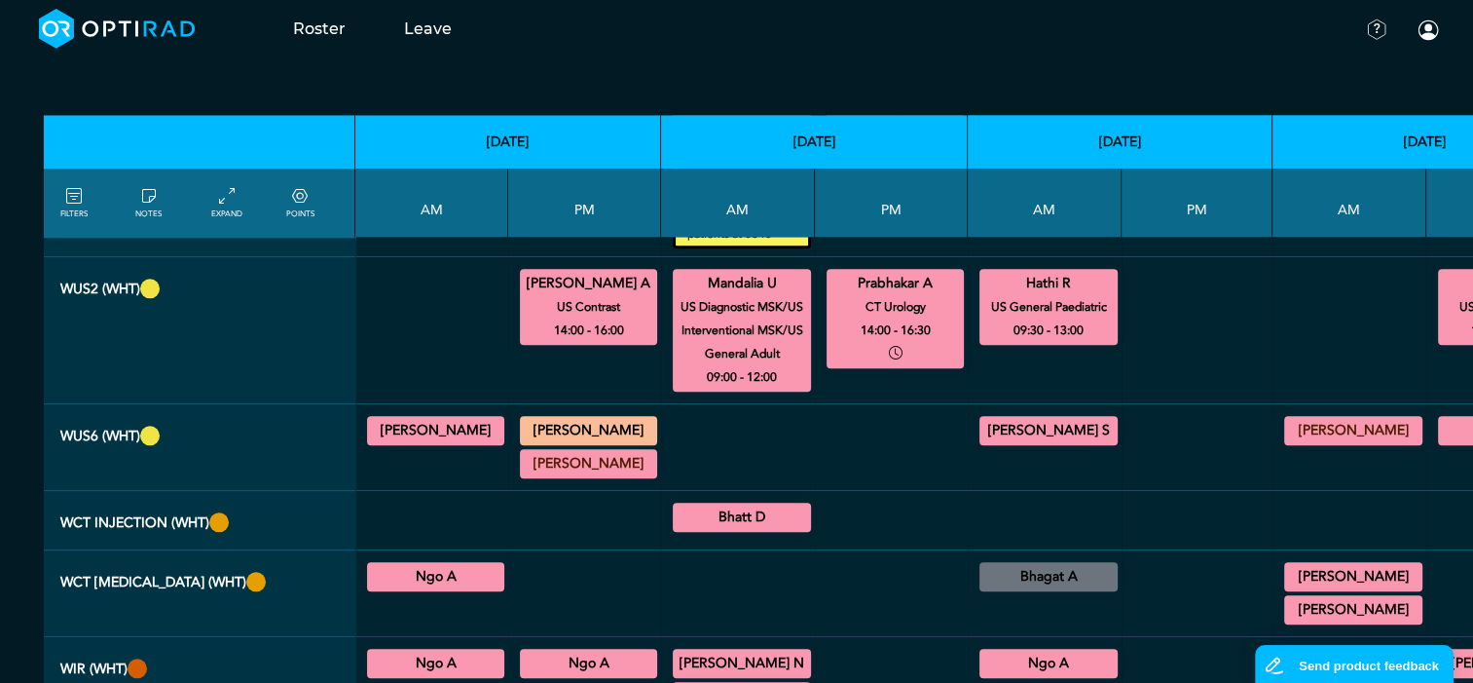
click at [431, 439] on summary "[PERSON_NAME]" at bounding box center [435, 430] width 131 height 23
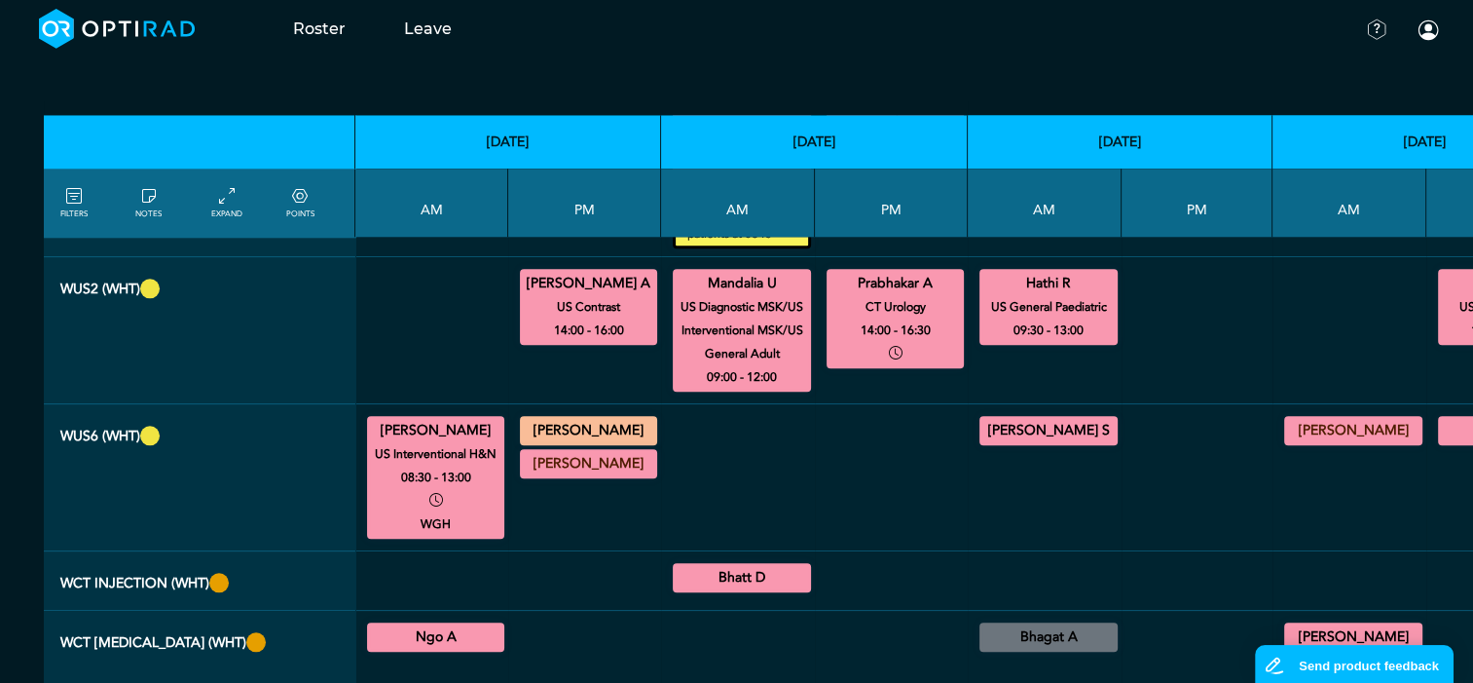
click at [1056, 440] on summary "[PERSON_NAME] S" at bounding box center [1049, 430] width 132 height 23
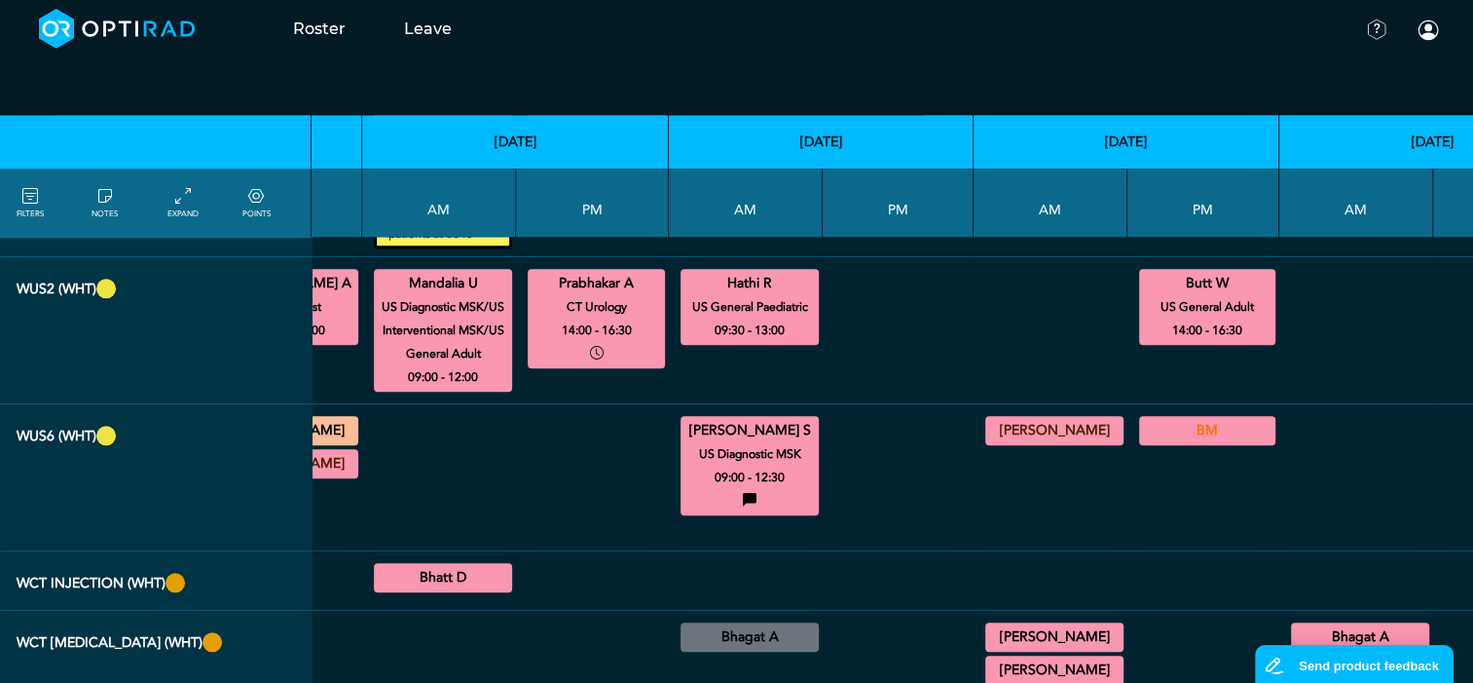
scroll to position [1948, 347]
